Goal: Task Accomplishment & Management: Manage account settings

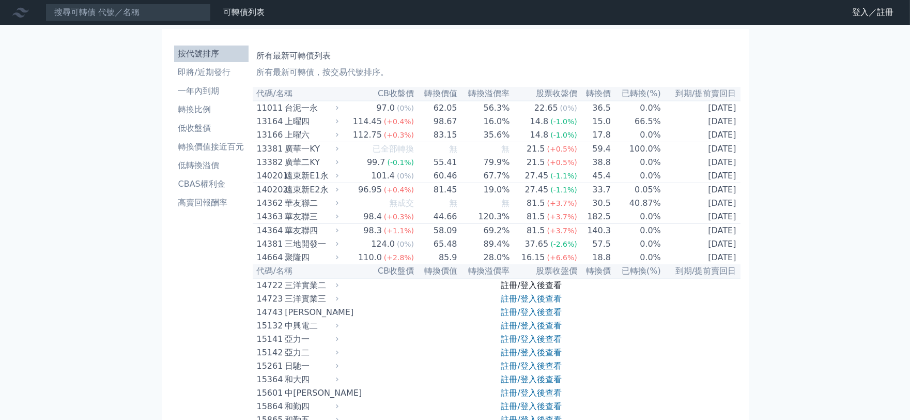
click at [540, 290] on link "註冊/登入後查看" at bounding box center [531, 285] width 60 height 10
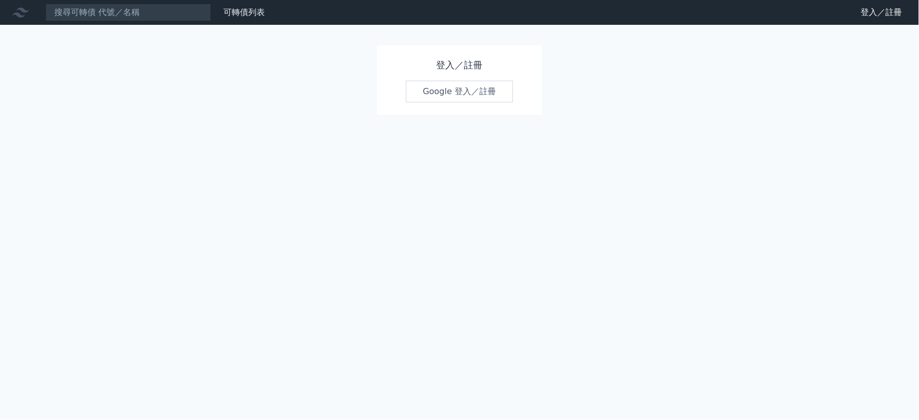
click at [464, 91] on link "Google 登入／註冊" at bounding box center [460, 92] width 108 height 22
